Goal: Transaction & Acquisition: Purchase product/service

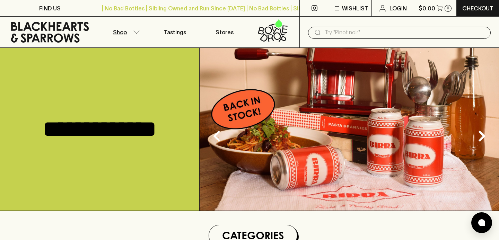
click at [133, 32] on icon "button" at bounding box center [136, 31] width 7 height 3
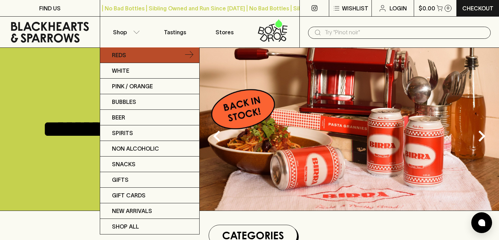
click at [157, 52] on link "Reds" at bounding box center [149, 55] width 99 height 16
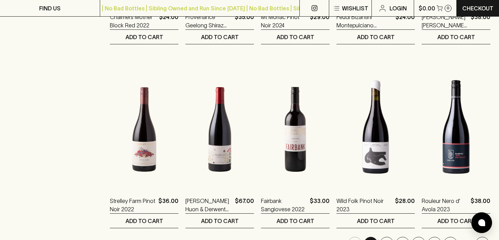
scroll to position [683, 0]
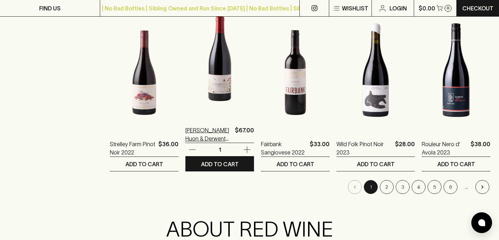
click at [218, 136] on p "[PERSON_NAME] Huon & Derwent Pinot Noir 2023" at bounding box center [208, 134] width 47 height 17
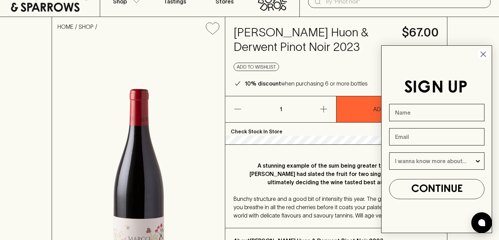
scroll to position [33, 0]
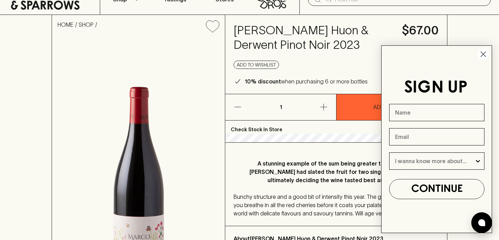
click at [485, 54] on circle "Close dialog" at bounding box center [482, 53] width 11 height 11
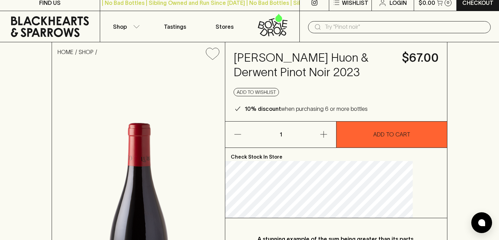
scroll to position [1, 0]
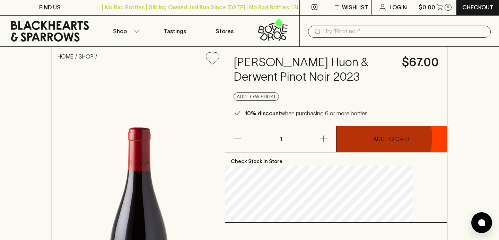
click at [373, 137] on p "ADD TO CART" at bounding box center [391, 139] width 37 height 8
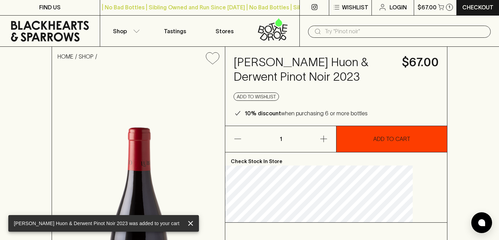
scroll to position [0, 0]
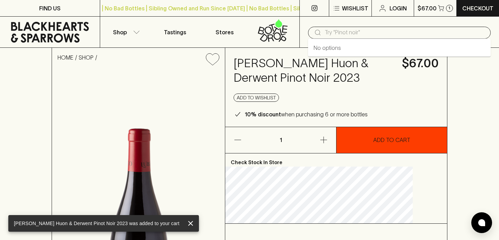
click at [363, 35] on input "text" at bounding box center [404, 32] width 160 height 11
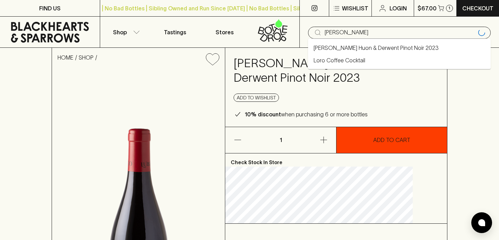
type input "[PERSON_NAME]"
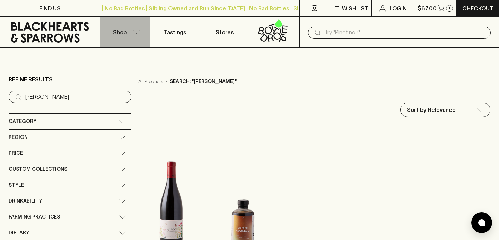
click at [125, 35] on p "Shop" at bounding box center [120, 32] width 14 height 8
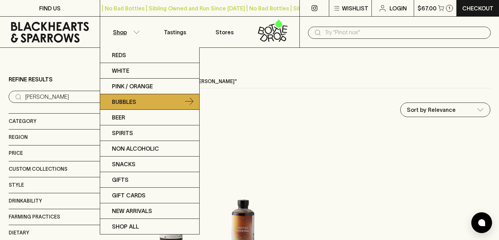
click at [160, 104] on link "Bubbles" at bounding box center [149, 102] width 99 height 16
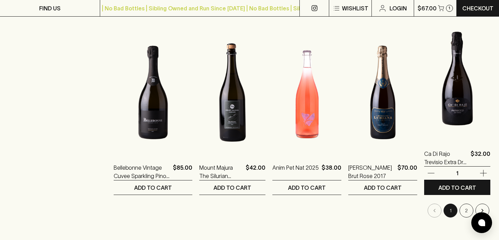
scroll to position [658, 0]
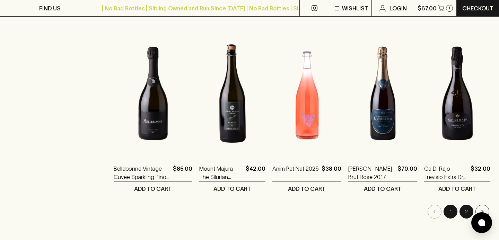
click at [469, 213] on button "2" at bounding box center [466, 212] width 14 height 14
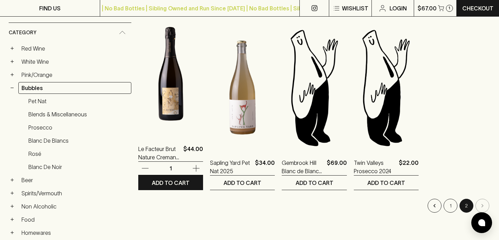
scroll to position [113, 0]
click at [138, 81] on img at bounding box center [170, 73] width 65 height 121
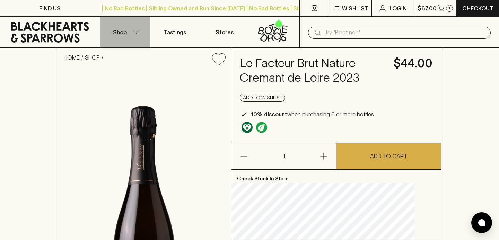
click at [134, 31] on icon "button" at bounding box center [137, 31] width 6 height 3
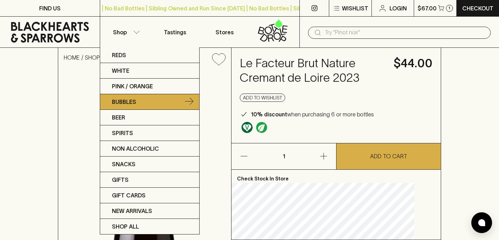
click at [190, 101] on icon at bounding box center [189, 102] width 8 height 8
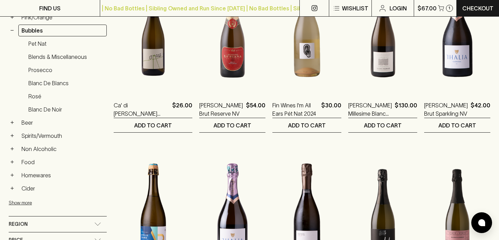
scroll to position [170, 0]
click at [73, 85] on link "Blanc de Blancs" at bounding box center [65, 84] width 81 height 12
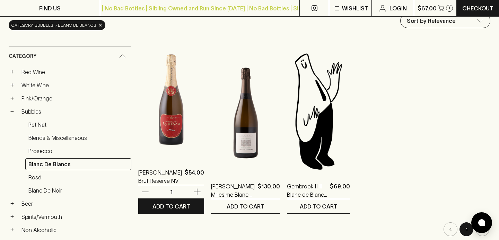
scroll to position [88, 0]
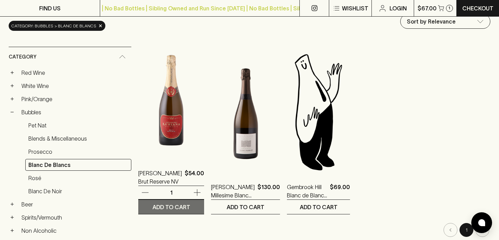
click at [152, 208] on p "ADD TO CART" at bounding box center [171, 207] width 38 height 8
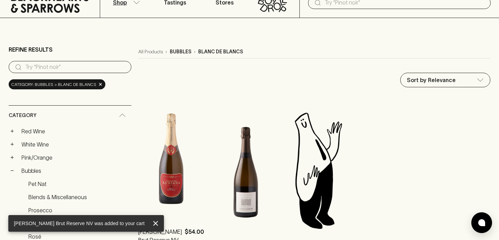
scroll to position [0, 0]
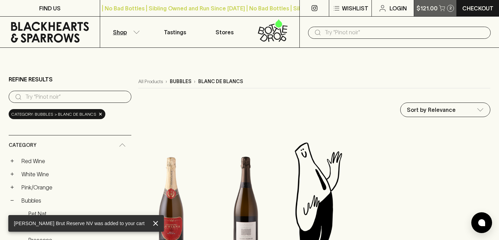
click at [432, 7] on p "$121.00" at bounding box center [426, 8] width 21 height 8
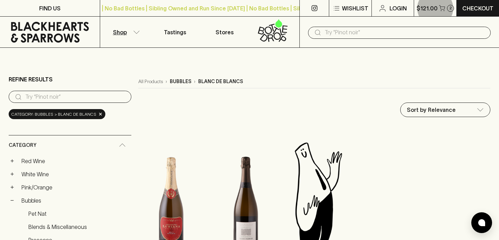
click at [134, 32] on icon "button" at bounding box center [136, 31] width 7 height 3
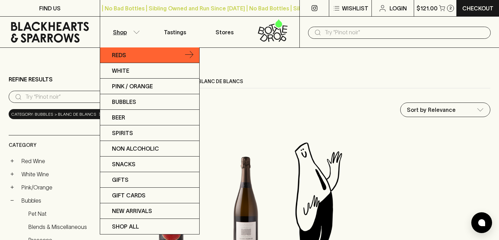
click at [194, 56] on link "Reds" at bounding box center [149, 55] width 99 height 16
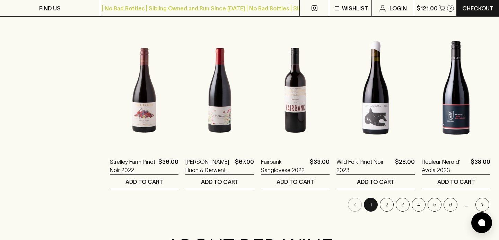
scroll to position [664, 0]
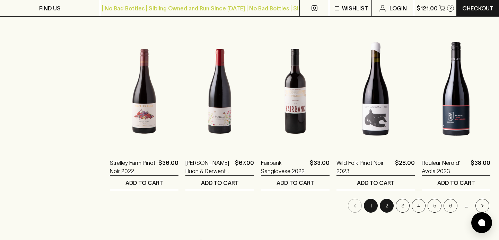
click at [386, 208] on button "2" at bounding box center [386, 206] width 14 height 14
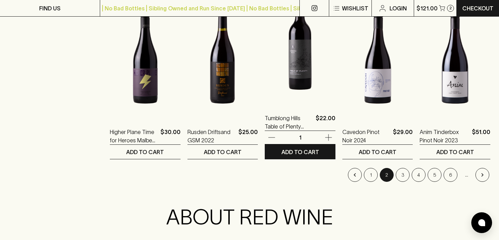
scroll to position [700, 0]
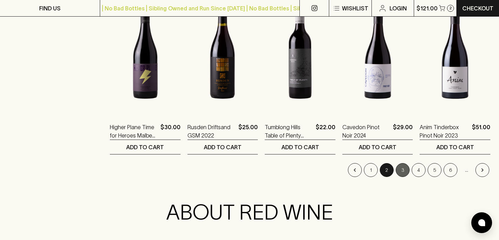
click at [406, 171] on button "3" at bounding box center [402, 170] width 14 height 14
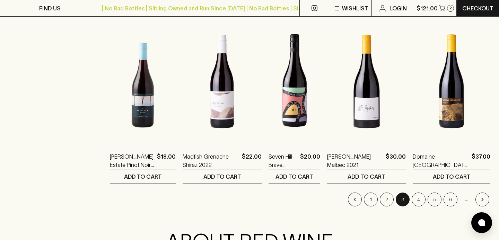
scroll to position [670, 0]
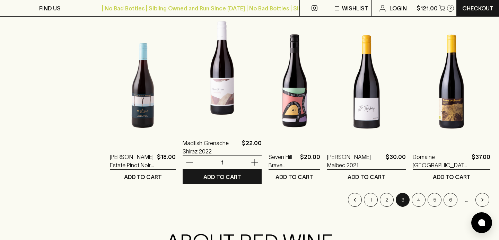
click at [217, 98] on img at bounding box center [221, 67] width 79 height 121
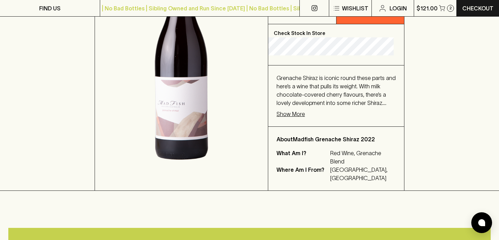
scroll to position [152, 0]
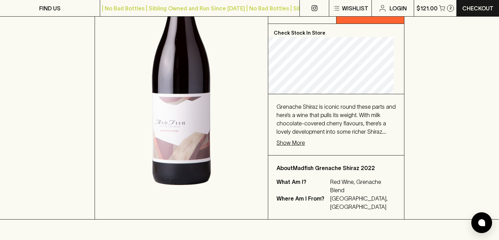
click at [300, 143] on p "Show More" at bounding box center [290, 143] width 28 height 8
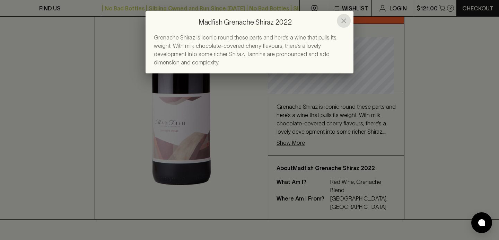
click at [343, 20] on icon "close" at bounding box center [343, 21] width 8 height 8
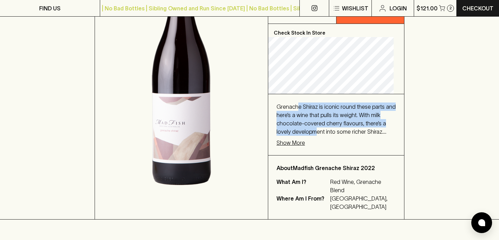
drag, startPoint x: 304, startPoint y: 106, endPoint x: 341, endPoint y: 132, distance: 45.9
click at [341, 132] on span "Grenache Shiraz is iconic round these parts and here’s a wine that pulls its we…" at bounding box center [335, 128] width 119 height 48
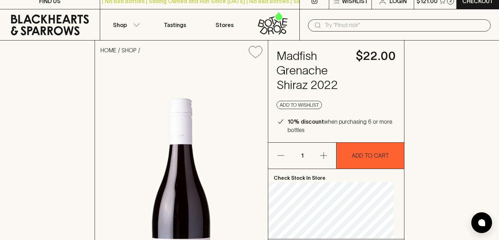
scroll to position [0, 0]
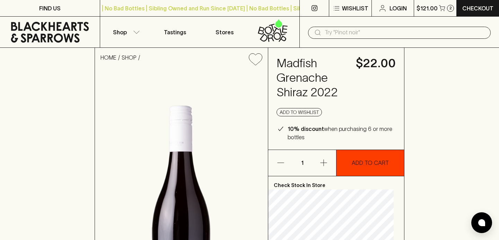
click at [366, 169] on button "ADD TO CART" at bounding box center [370, 163] width 68 height 26
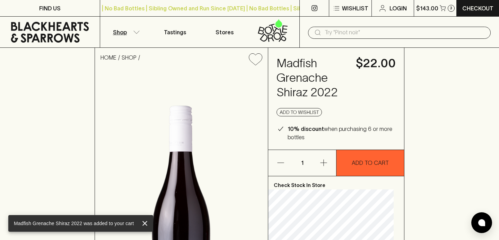
click at [131, 34] on button "Shop" at bounding box center [125, 32] width 50 height 31
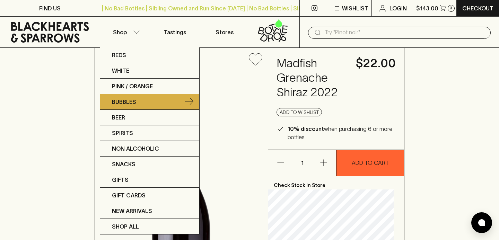
click at [141, 104] on link "Bubbles" at bounding box center [149, 102] width 99 height 16
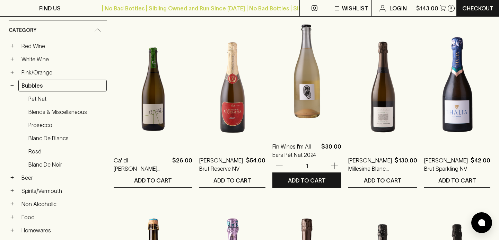
scroll to position [110, 0]
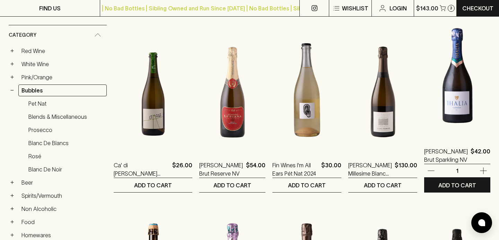
click at [462, 124] on img at bounding box center [457, 76] width 66 height 121
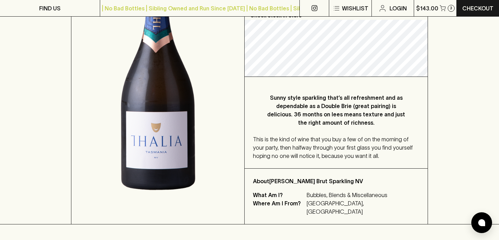
scroll to position [149, 0]
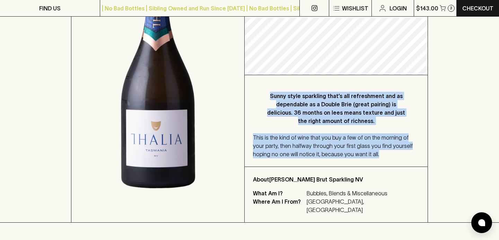
drag, startPoint x: 269, startPoint y: 92, endPoint x: 371, endPoint y: 156, distance: 120.2
click at [371, 156] on div "Sunny style sparkling that’s all refreshment and as dependable as a Double Brie…" at bounding box center [335, 120] width 183 height 91
click at [371, 156] on div "This is the kind of wine that you buy a few of on the morning of your party, th…" at bounding box center [336, 145] width 166 height 25
drag, startPoint x: 371, startPoint y: 156, endPoint x: 279, endPoint y: 92, distance: 111.6
click at [279, 92] on div "Sunny style sparkling that’s all refreshment and as dependable as a Double Brie…" at bounding box center [335, 120] width 183 height 91
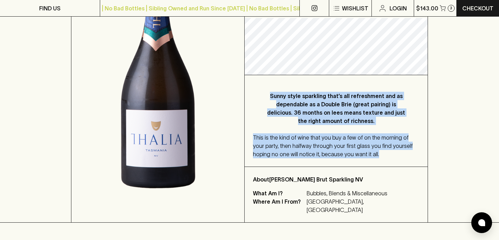
click at [279, 92] on p "Sunny style sparkling that’s all refreshment and as dependable as a Double Brie…" at bounding box center [336, 108] width 139 height 33
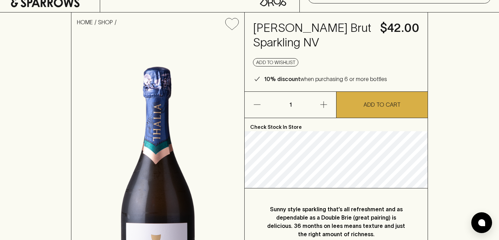
scroll to position [0, 0]
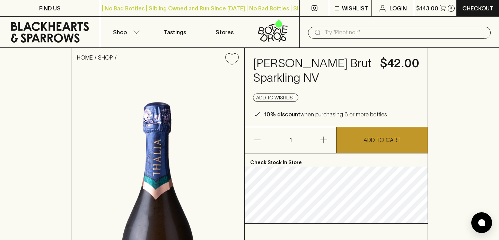
click at [394, 143] on p "ADD TO CART" at bounding box center [381, 140] width 37 height 8
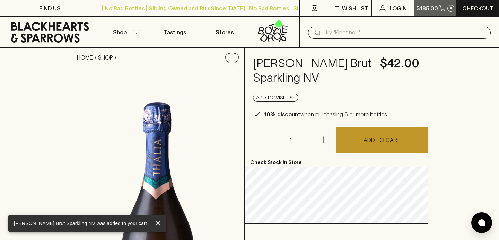
click at [434, 6] on p "$185.00" at bounding box center [427, 8] width 22 height 8
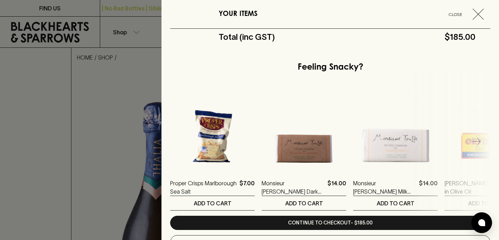
scroll to position [331, 0]
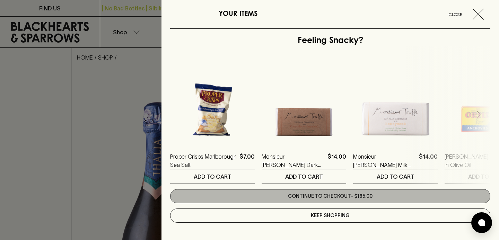
click at [352, 195] on link "Continue to checkout - $185.00" at bounding box center [330, 196] width 320 height 14
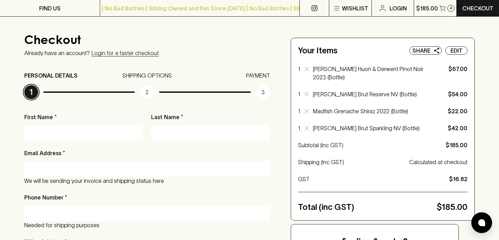
scroll to position [64, 0]
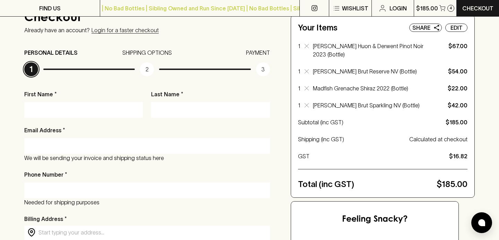
click at [102, 113] on input "First Name *" at bounding box center [83, 109] width 108 height 11
type input "Anton"
type input "Tkacz"
type input "tkaczanton@gmail.com"
type input "07506879538"
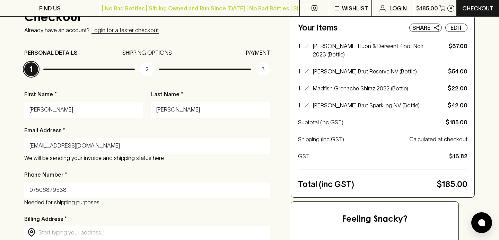
type input "6 Marchmont Terrace"
type input "Flat 3"
type input "Glasgow"
type input "G12 9LS"
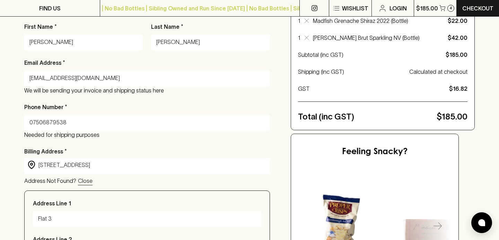
scroll to position [140, 0]
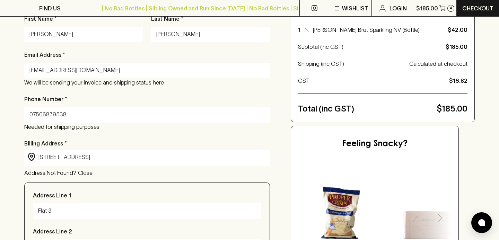
click at [83, 116] on input "07506879538" at bounding box center [146, 114] width 235 height 11
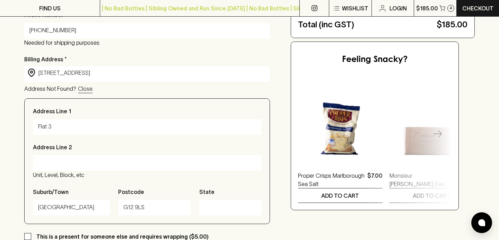
scroll to position [228, 0]
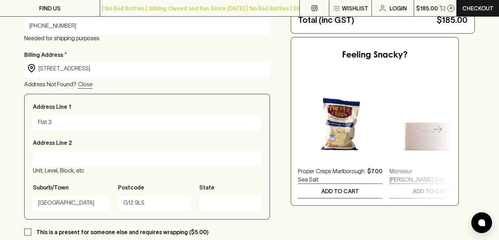
type input "+61413379056"
click at [72, 68] on input "6 Marchmont Terrace" at bounding box center [152, 68] width 228 height 8
type input "44 Evans St"
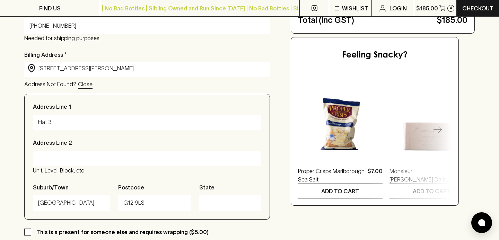
type input "VIC"
click at [83, 85] on p "Close" at bounding box center [85, 84] width 15 height 8
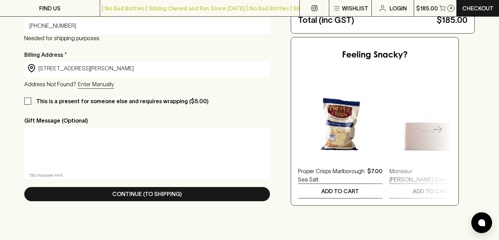
click at [77, 70] on input "44 Evans St" at bounding box center [152, 68] width 228 height 8
click at [140, 69] on input "44 Evans St, brunswick, vic" at bounding box center [152, 68] width 228 height 8
type input "44 Evans St, brunswick, vic"
click at [88, 73] on div "​ 44 Evans St, brunswick, vic ​" at bounding box center [146, 69] width 245 height 14
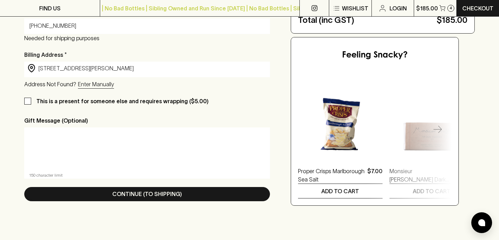
click at [88, 73] on div "​ 44 Evans St, brunswick, vic ​" at bounding box center [146, 69] width 245 height 14
click at [97, 67] on input "44 Evans St, brunswick, vic" at bounding box center [152, 68] width 228 height 8
type input "44 evans t"
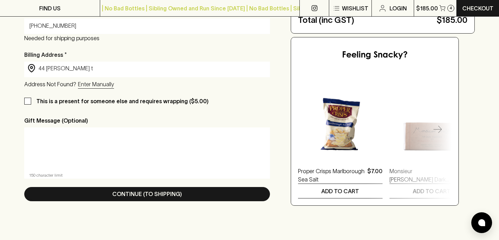
click at [98, 85] on p "Enter Manually" at bounding box center [96, 84] width 36 height 8
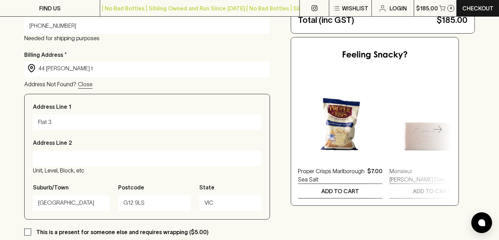
click at [72, 119] on input "Flat 3" at bounding box center [147, 122] width 218 height 11
type input "44 Evans St"
type input "[GEOGRAPHIC_DATA]"
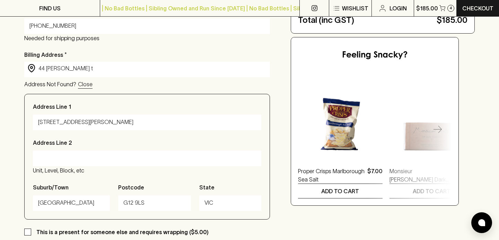
click at [141, 204] on input "G12 9LS" at bounding box center [154, 202] width 62 height 11
type input "3056"
click at [204, 174] on div "Address Line 2 Unit, Level, Block, etc" at bounding box center [147, 157] width 228 height 36
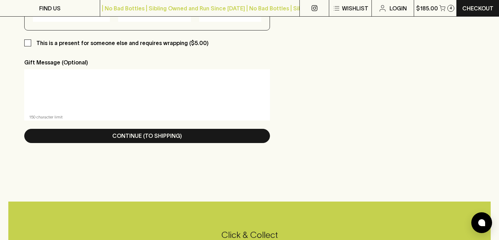
scroll to position [429, 0]
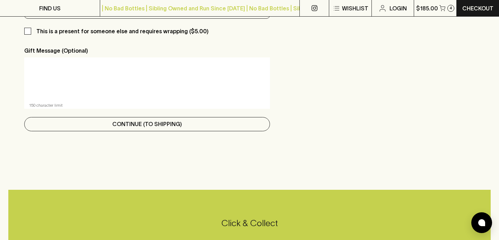
click at [132, 126] on p "Continue (To Shipping)" at bounding box center [147, 124] width 70 height 8
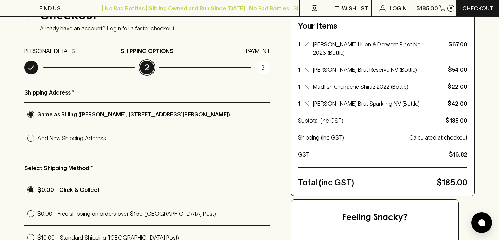
scroll to position [71, 0]
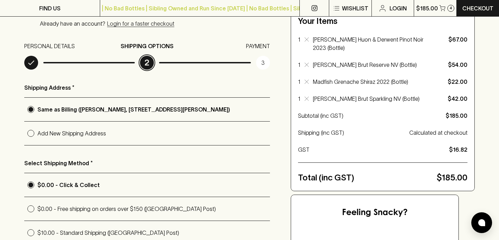
click at [87, 134] on p "Add New Shipping Address" at bounding box center [153, 133] width 232 height 8
click at [37, 134] on input "Add New Shipping Address" at bounding box center [30, 133] width 13 height 13
radio input "true"
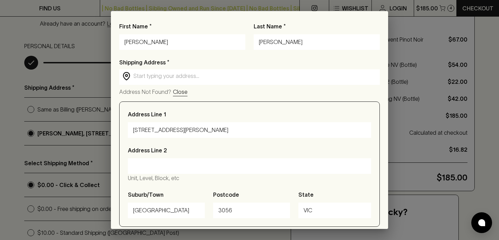
click at [158, 43] on input "Anton" at bounding box center [182, 42] width 116 height 11
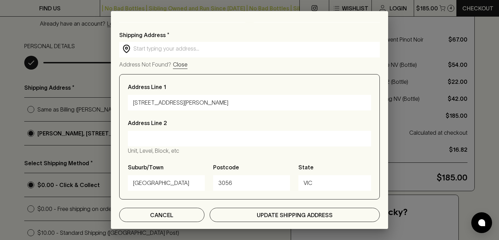
type input "Yuri"
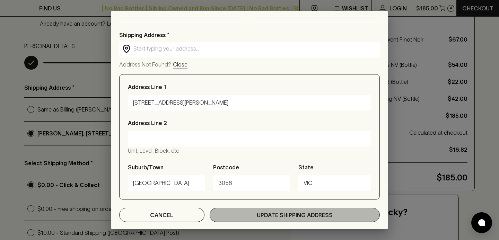
click at [259, 210] on button "Update Shipping Address" at bounding box center [294, 215] width 170 height 14
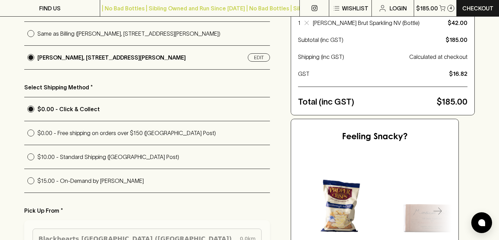
scroll to position [152, 0]
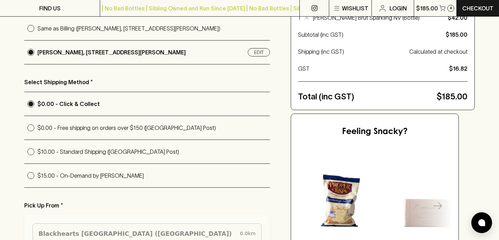
click at [123, 127] on p "$0.00 - Free shipping on orders over $150 (Australia Post)" at bounding box center [153, 128] width 232 height 8
click at [37, 127] on input "$0.00 - Free shipping on orders over $150 (Australia Post)" at bounding box center [30, 127] width 13 height 13
radio input "true"
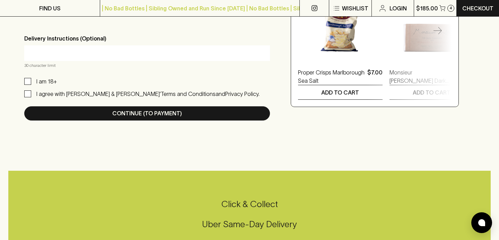
scroll to position [331, 0]
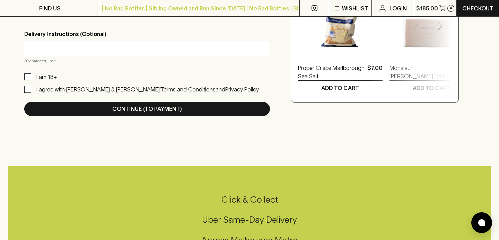
click at [49, 75] on p "I am 18+" at bounding box center [46, 77] width 20 height 8
click at [31, 75] on input "I am 18+" at bounding box center [27, 76] width 7 height 7
checkbox input "true"
click at [51, 92] on div "I agree with Blackhearts & Sparrows’ Terms and Conditions and Privacy Policy." at bounding box center [147, 89] width 223 height 8
click at [31, 92] on input "I agree with Blackhearts & Sparrows’ Terms and Conditions and Privacy Policy." at bounding box center [27, 89] width 7 height 7
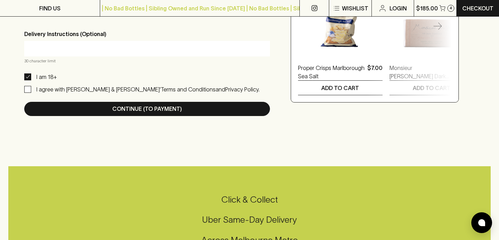
checkbox input "true"
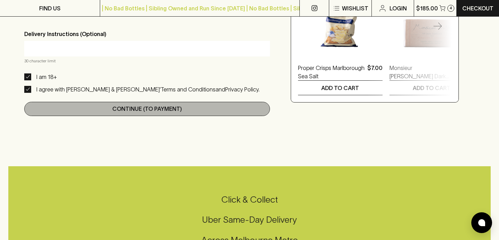
click at [82, 111] on button "Continue (To Payment)" at bounding box center [146, 109] width 245 height 14
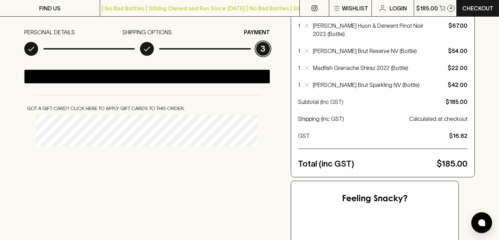
scroll to position [86, 0]
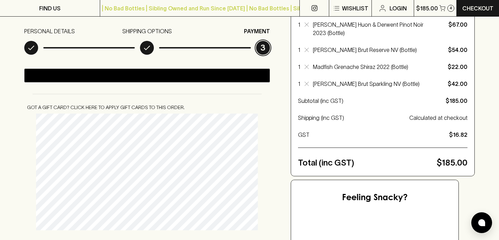
click at [16, 166] on div "Checkout Already have an account? Login for a faster checkout PERSONAL DETAILS …" at bounding box center [249, 169] width 499 height 414
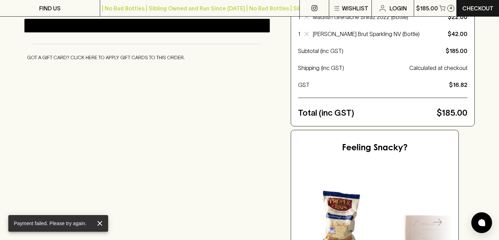
scroll to position [0, 0]
